Goal: Navigation & Orientation: Find specific page/section

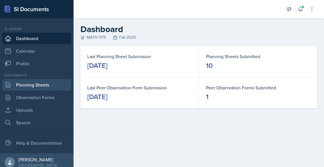
click at [33, 83] on link "Planning Sheets" at bounding box center [36, 84] width 69 height 11
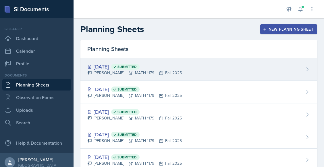
click at [90, 68] on icon at bounding box center [89, 67] width 5 height 5
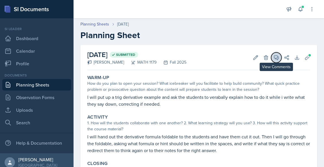
click at [273, 57] on icon at bounding box center [276, 58] width 6 height 6
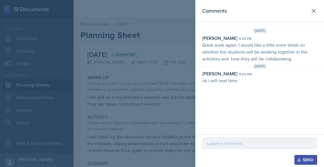
click at [147, 83] on div at bounding box center [162, 83] width 324 height 167
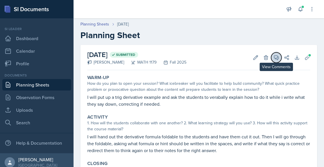
click at [275, 59] on button "View Comments" at bounding box center [276, 57] width 10 height 10
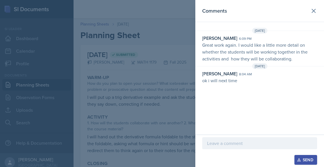
click at [176, 69] on div at bounding box center [162, 83] width 324 height 167
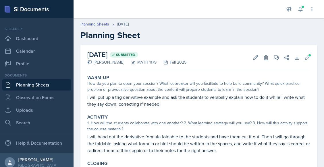
click at [45, 85] on link "Planning Sheets" at bounding box center [36, 84] width 69 height 11
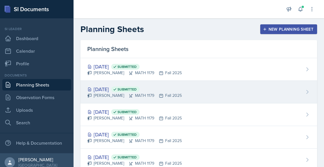
click at [128, 96] on icon at bounding box center [130, 95] width 5 height 5
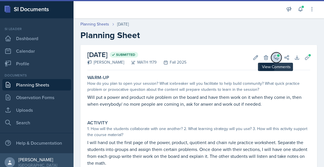
click at [271, 57] on button "View Comments" at bounding box center [276, 57] width 10 height 10
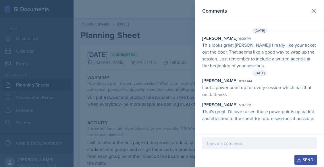
click at [177, 104] on div at bounding box center [162, 83] width 324 height 167
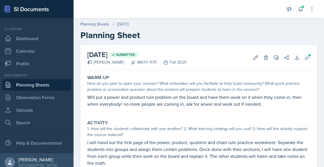
click at [50, 87] on link "Planning Sheets" at bounding box center [36, 84] width 69 height 11
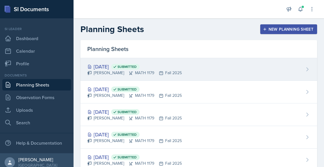
click at [119, 72] on div "[PERSON_NAME] MATH 1179 Fall 2025" at bounding box center [134, 73] width 94 height 6
